Goal: Transaction & Acquisition: Obtain resource

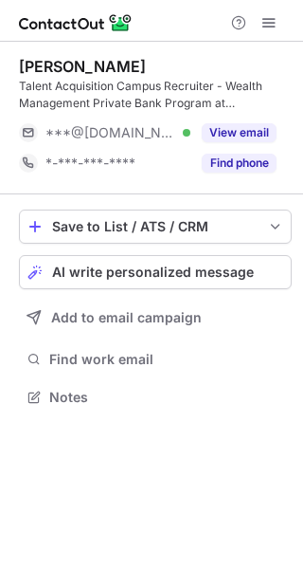
scroll to position [383, 303]
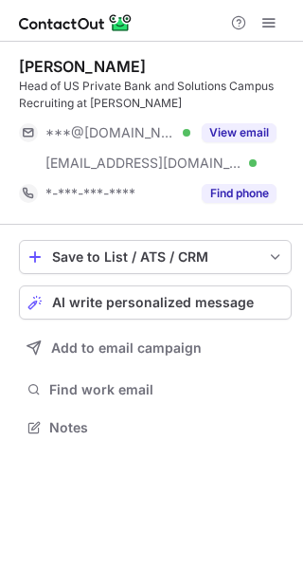
scroll to position [413, 303]
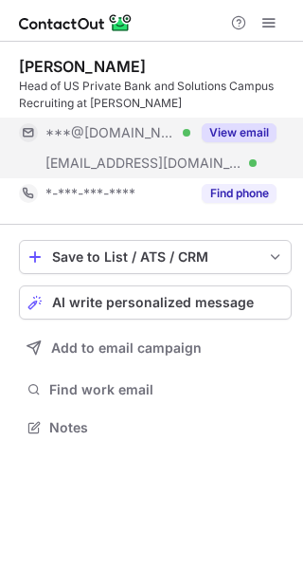
click at [244, 124] on button "View email" at bounding box center [239, 132] width 75 height 19
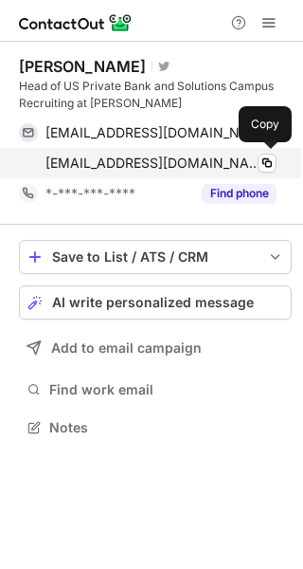
click at [190, 158] on span "[EMAIL_ADDRESS][DOMAIN_NAME]" at bounding box center [154, 163] width 217 height 17
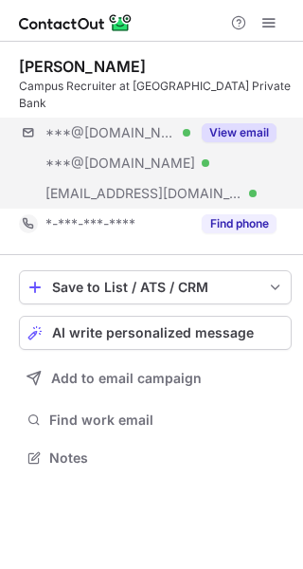
scroll to position [427, 303]
click at [246, 123] on button "View email" at bounding box center [239, 132] width 75 height 19
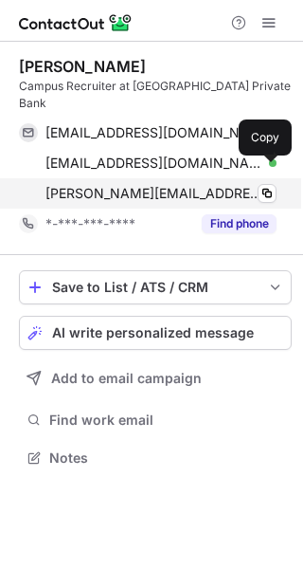
click at [194, 185] on span "anna.pullen@jpmchase.com" at bounding box center [154, 193] width 217 height 17
